Goal: Find specific page/section: Find specific page/section

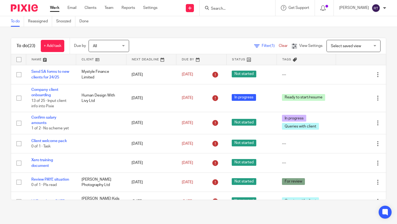
click at [244, 11] on div at bounding box center [238, 8] width 76 height 16
click at [240, 8] on input "Search" at bounding box center [234, 8] width 49 height 5
type input "micro"
click at [240, 18] on link at bounding box center [242, 21] width 67 height 8
